Goal: Task Accomplishment & Management: Manage account settings

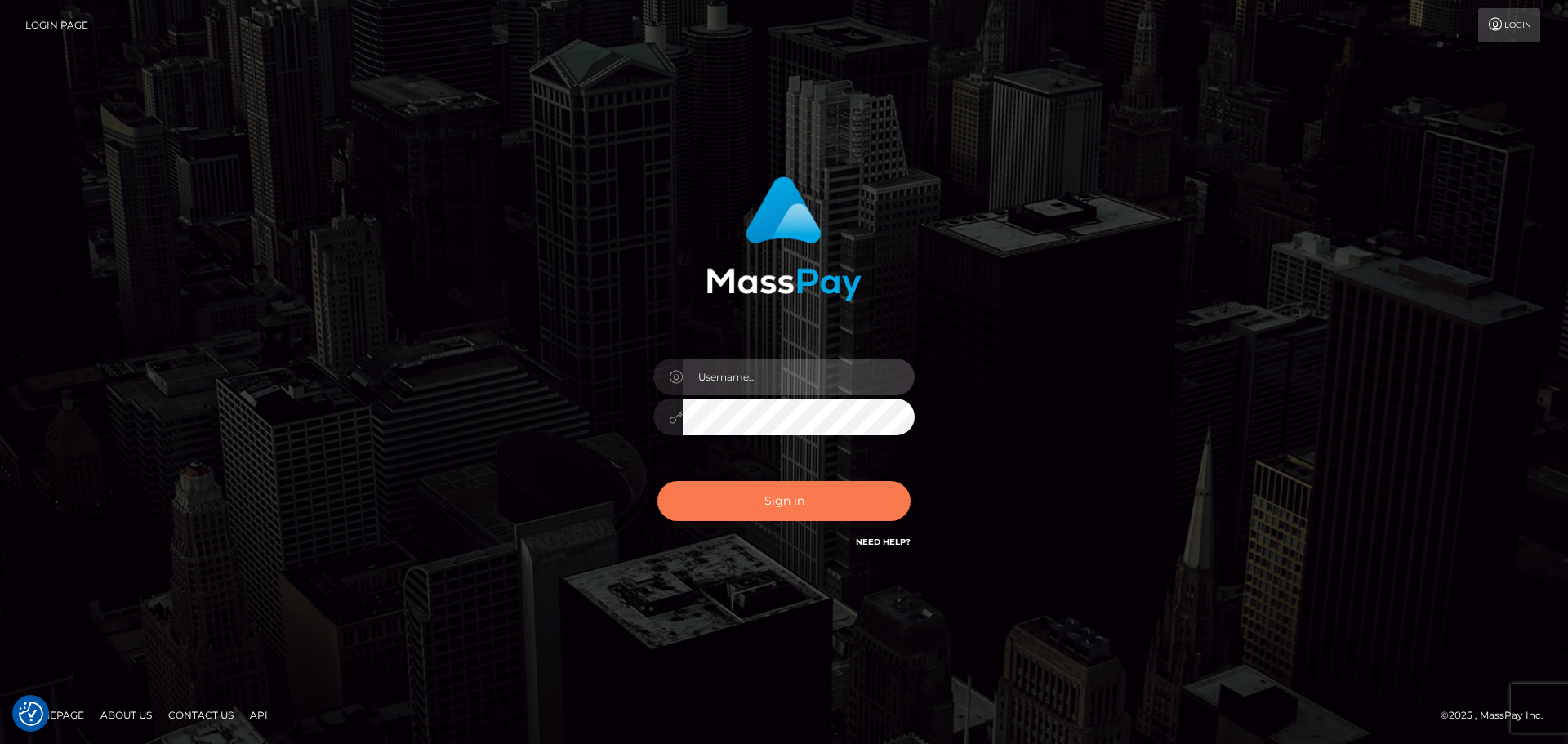
type input "Bedis"
click at [794, 509] on button "Sign in" at bounding box center [784, 501] width 253 height 40
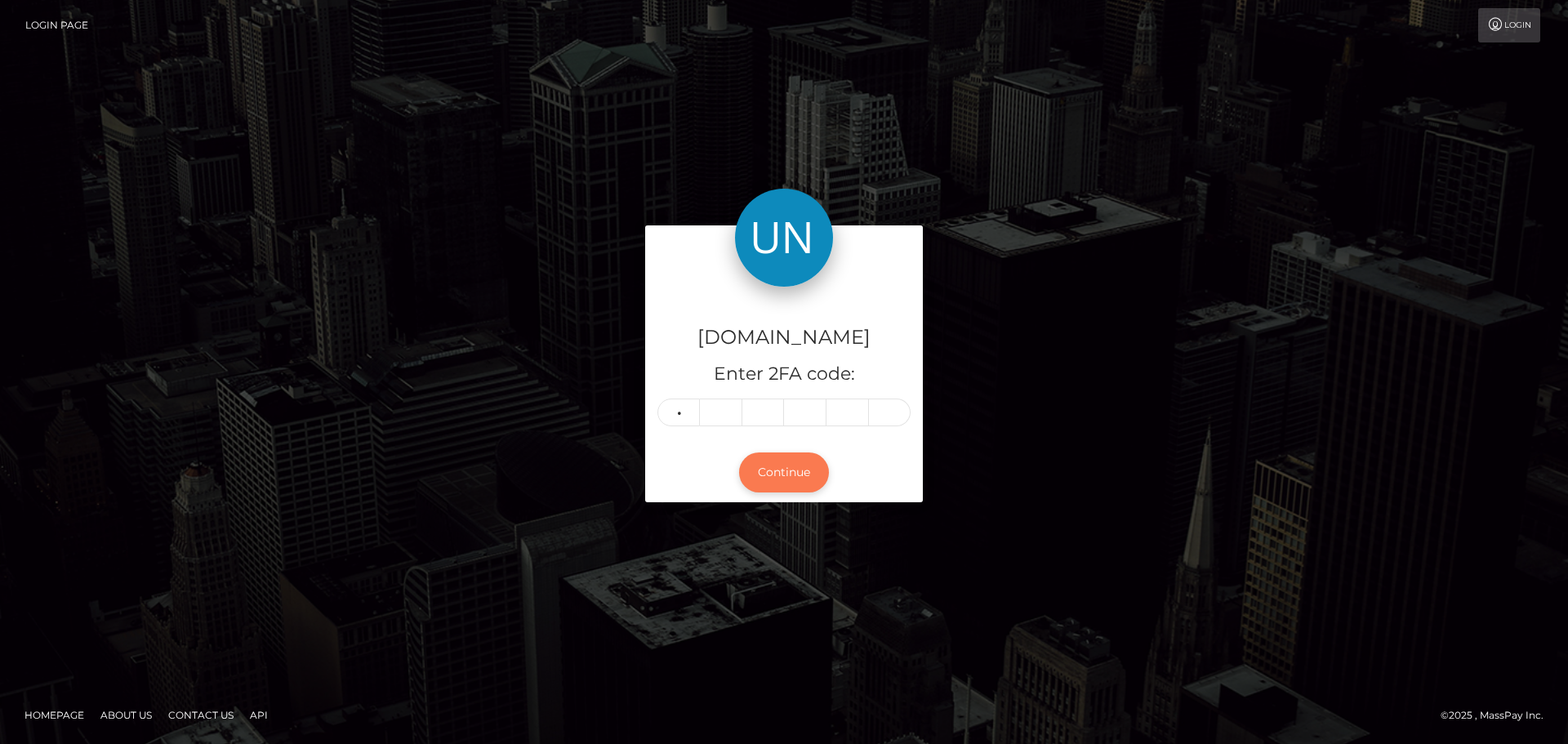
type input "8"
type input "5"
type input "8"
type input "0"
type input "4"
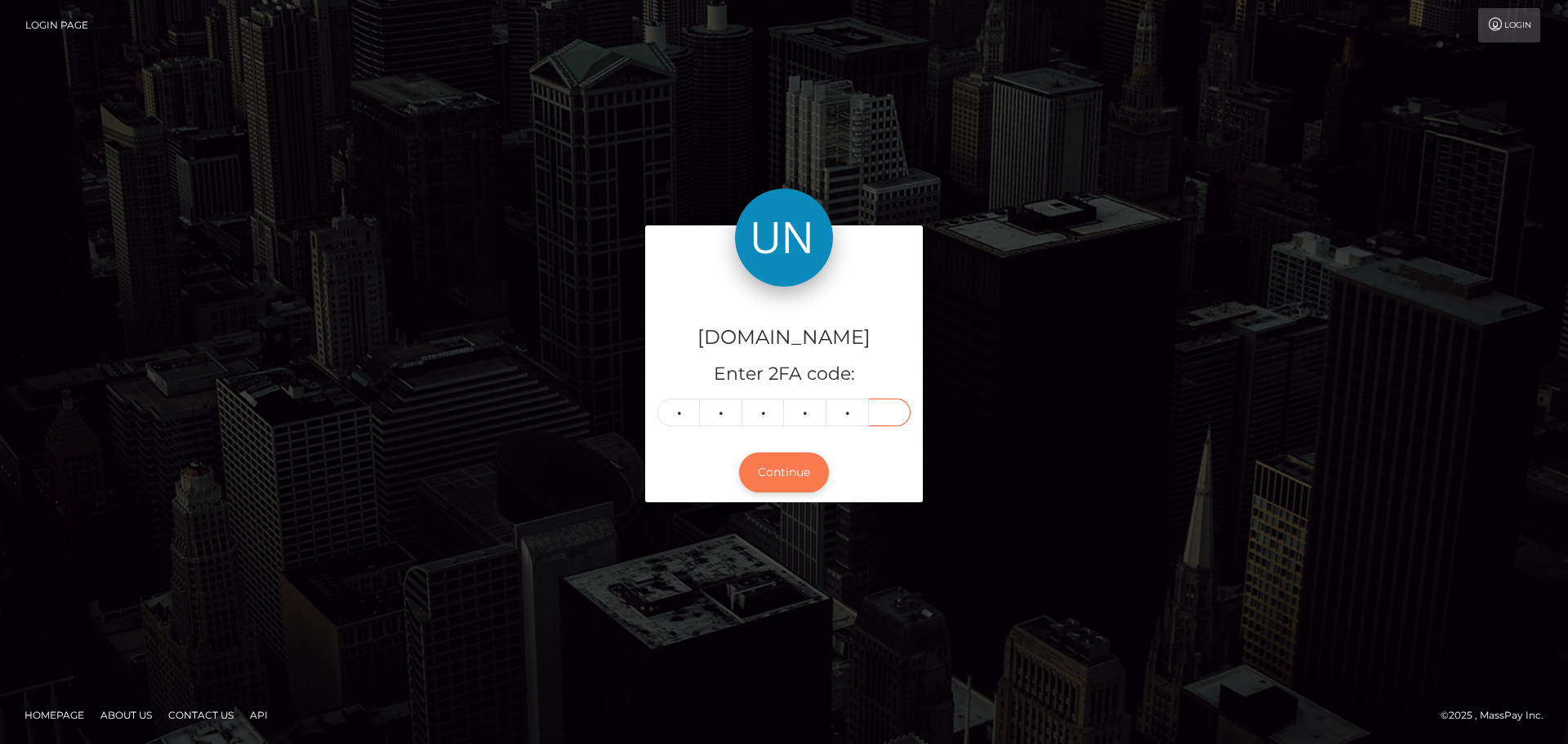
type input "8"
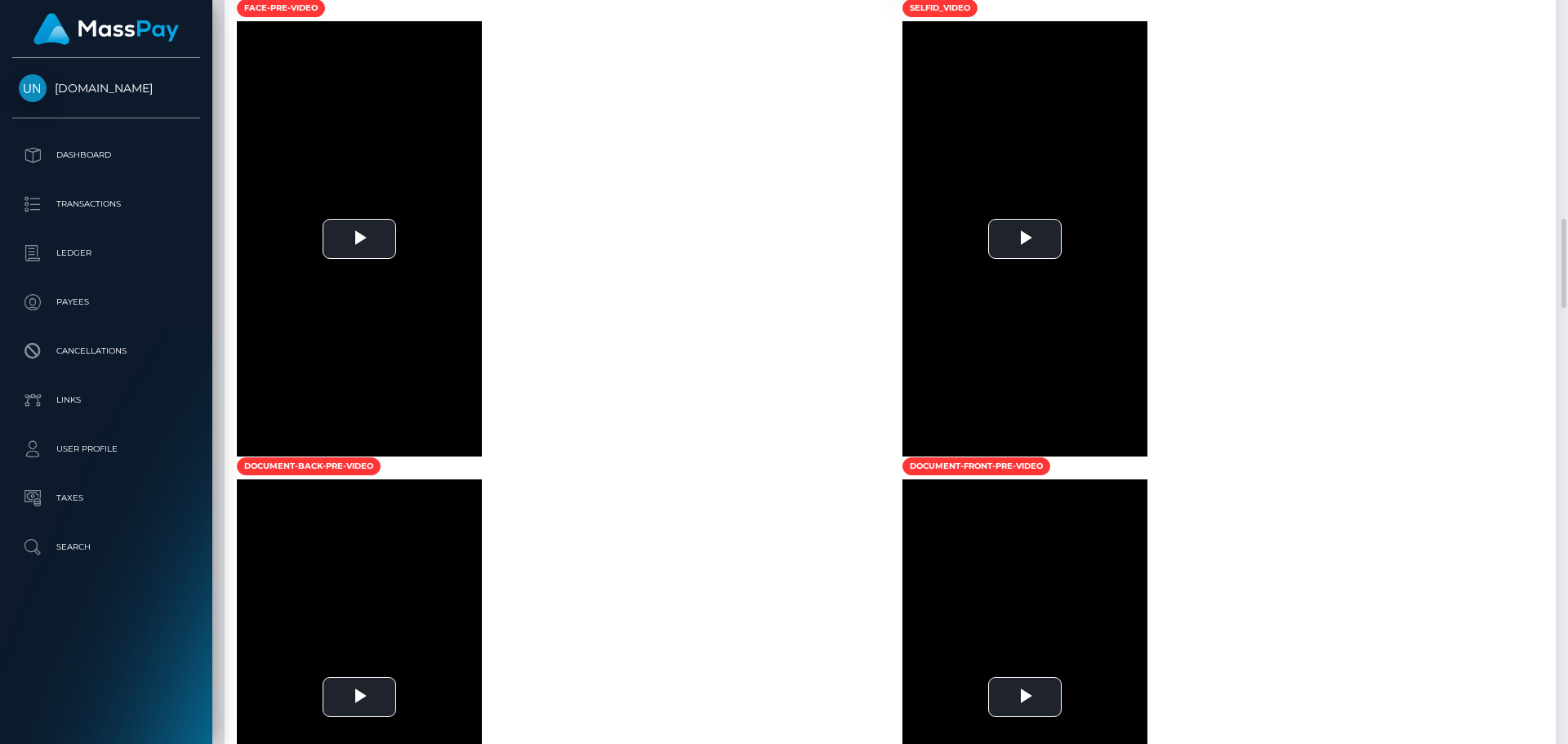
scroll to position [1143, 0]
